Goal: Task Accomplishment & Management: Manage account settings

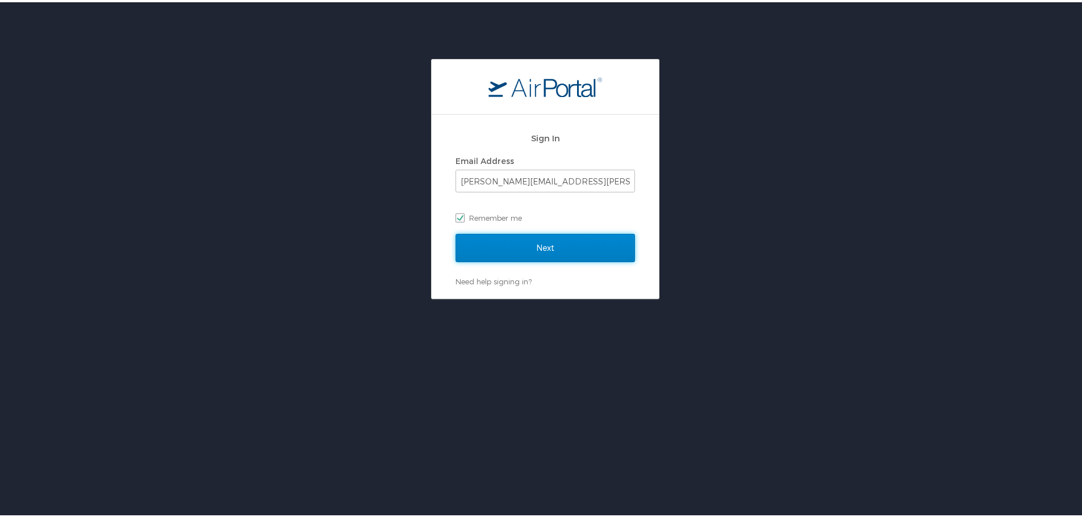
click at [530, 242] on input "Next" at bounding box center [544, 246] width 179 height 28
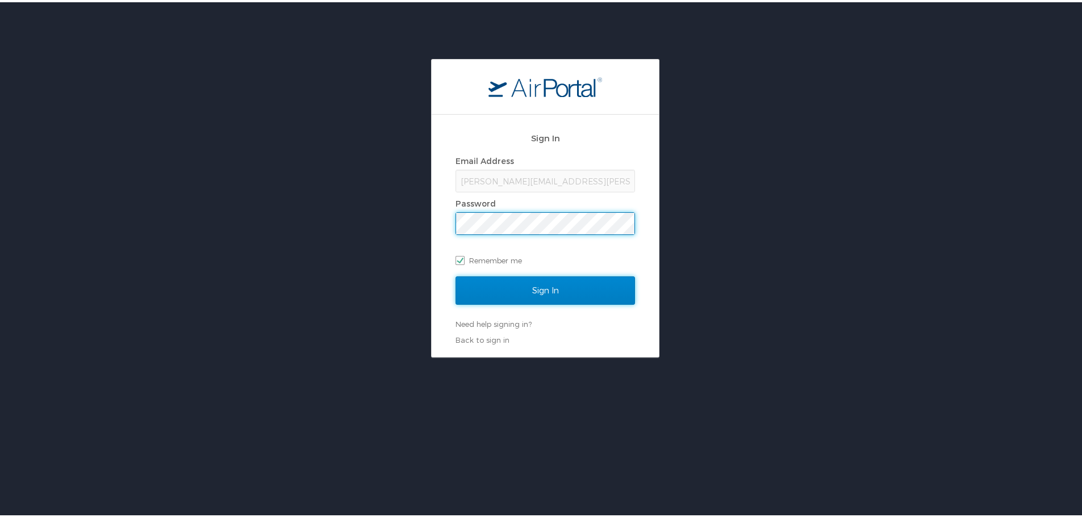
click at [538, 286] on input "Sign In" at bounding box center [544, 288] width 179 height 28
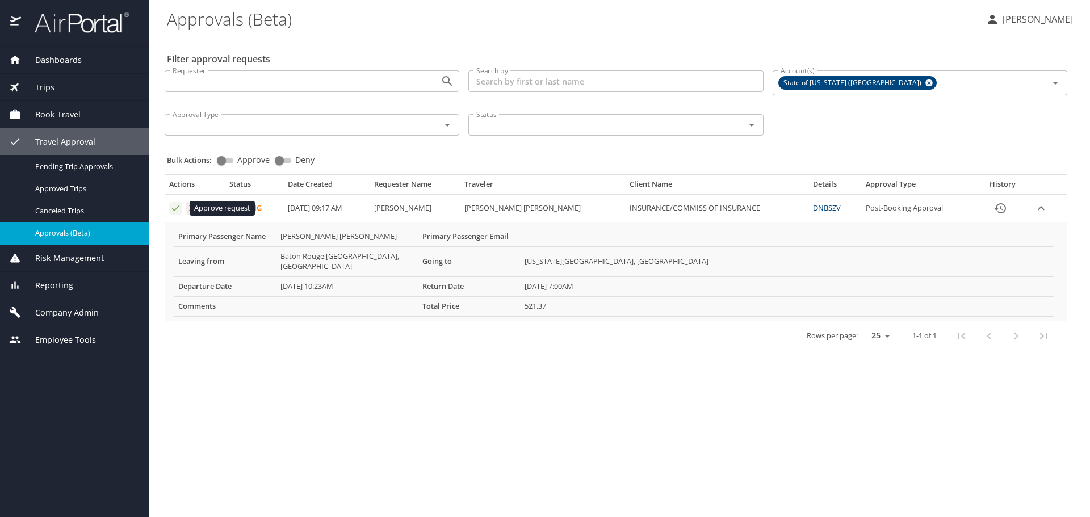
click at [171, 213] on icon "Approval table" at bounding box center [175, 208] width 11 height 11
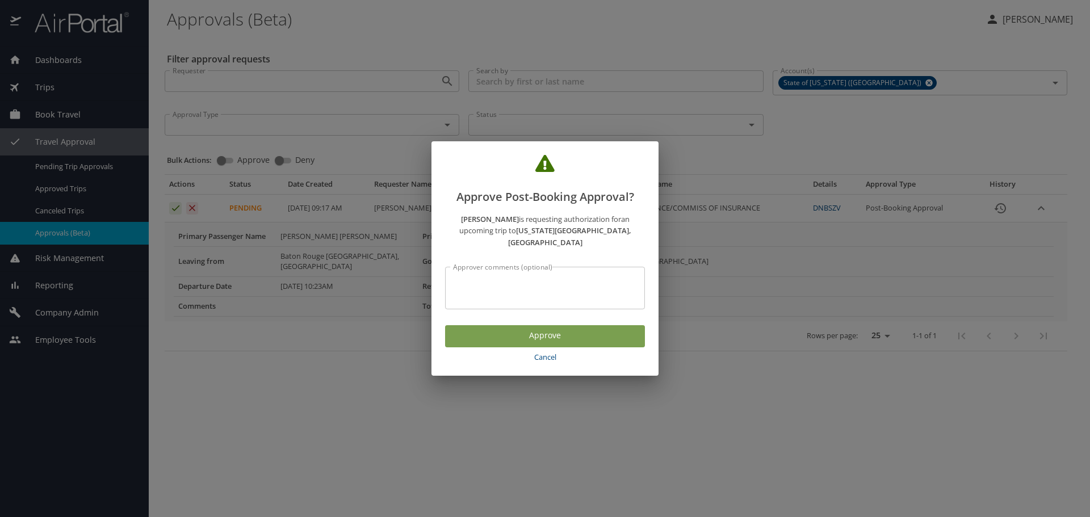
click at [468, 329] on span "Approve" at bounding box center [545, 336] width 182 height 14
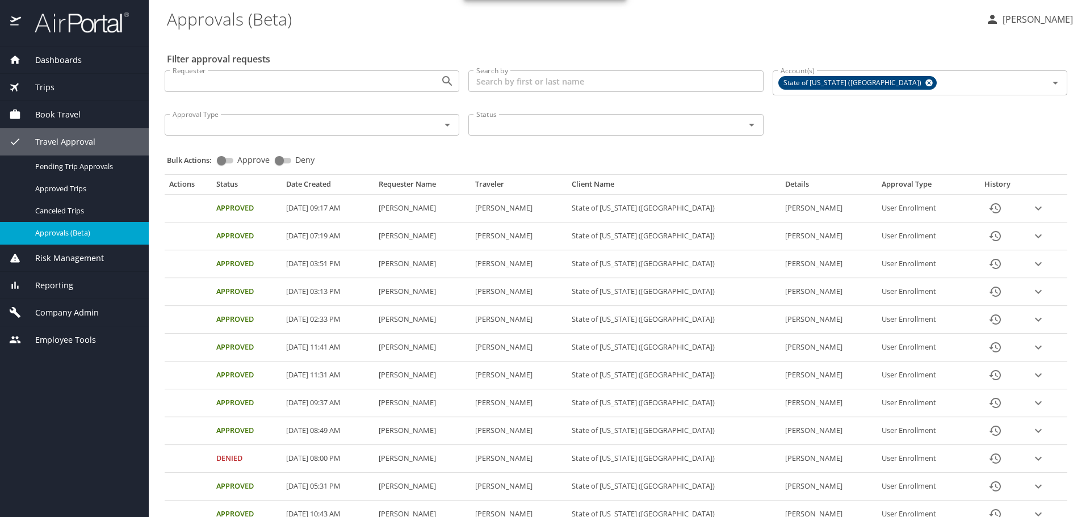
click at [1027, 21] on p "[PERSON_NAME]" at bounding box center [1036, 19] width 74 height 14
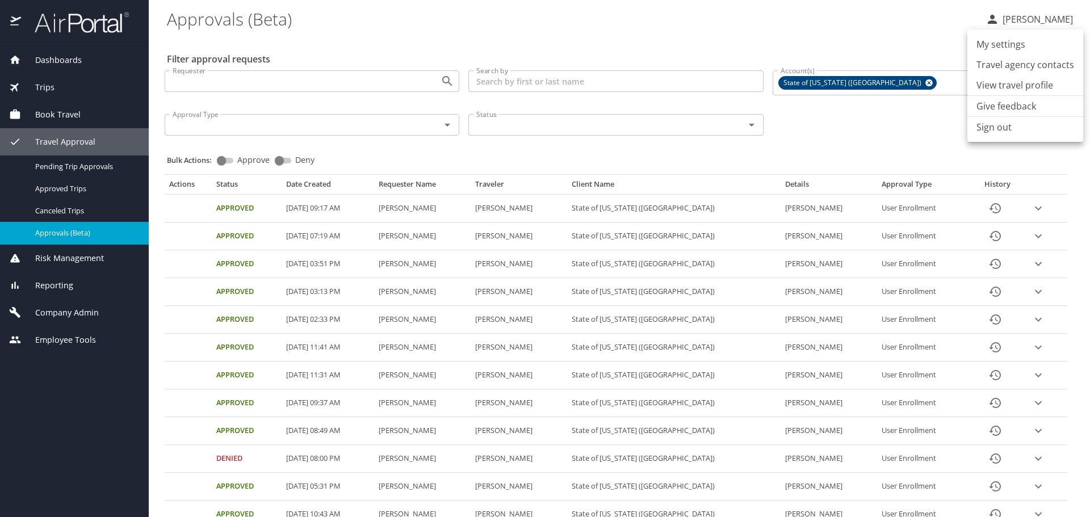
click at [987, 132] on li "Sign out" at bounding box center [1026, 127] width 116 height 20
